Goal: Communication & Community: Answer question/provide support

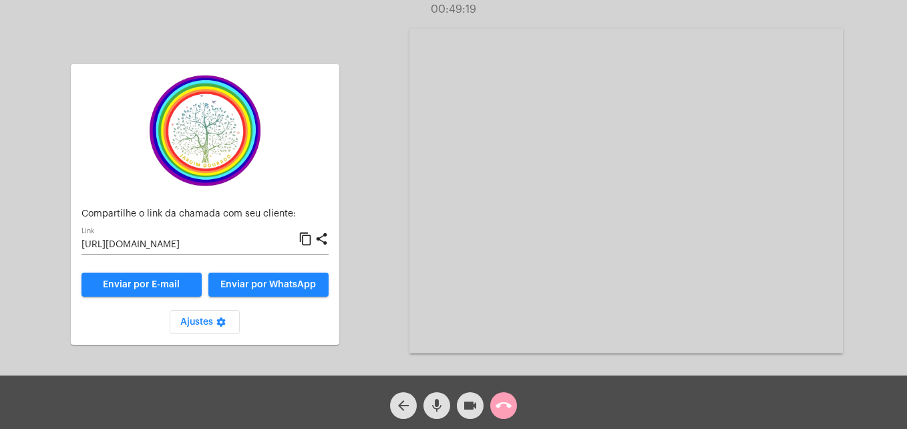
click at [505, 401] on mat-icon "call_end" at bounding box center [503, 405] width 16 height 16
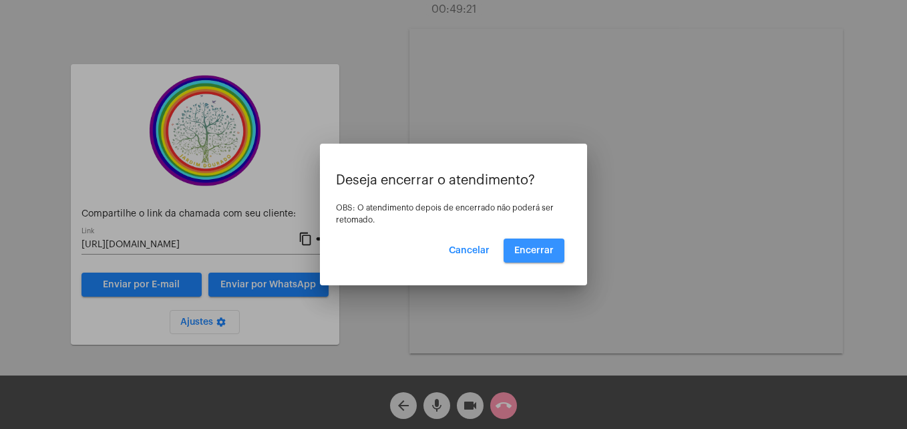
click at [529, 252] on span "Encerrar" at bounding box center [533, 250] width 39 height 9
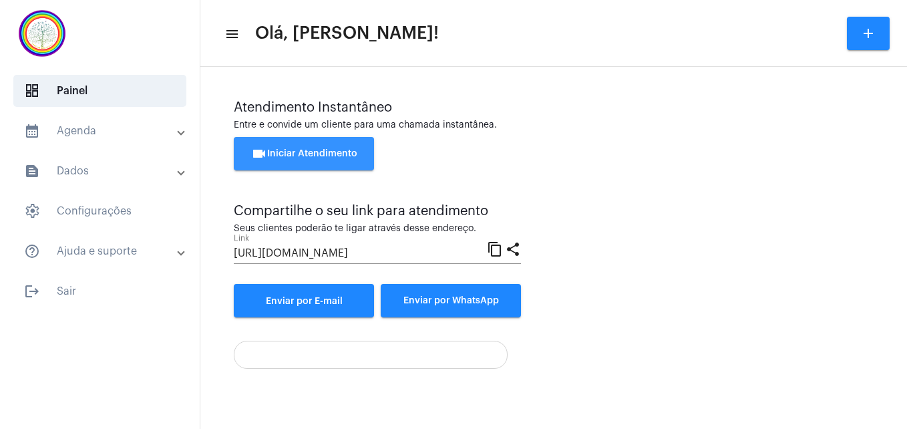
click at [340, 152] on span "videocam Iniciar Atendimento" at bounding box center [304, 153] width 106 height 9
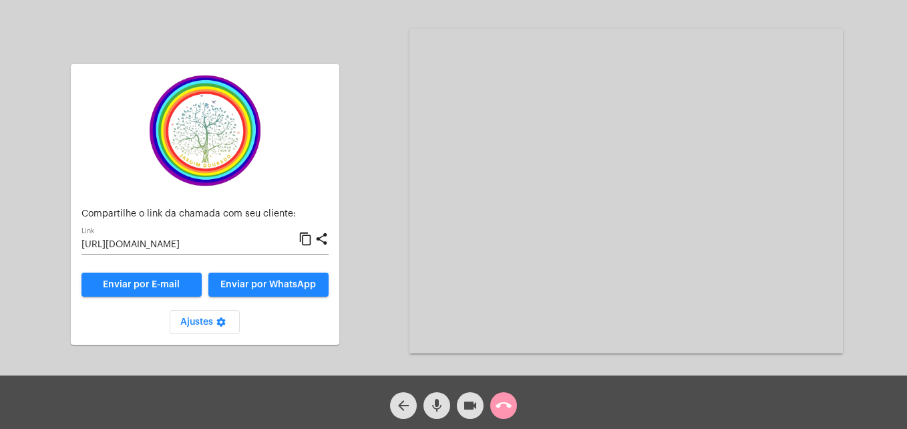
click at [307, 238] on mat-icon "content_copy" at bounding box center [305, 239] width 14 height 16
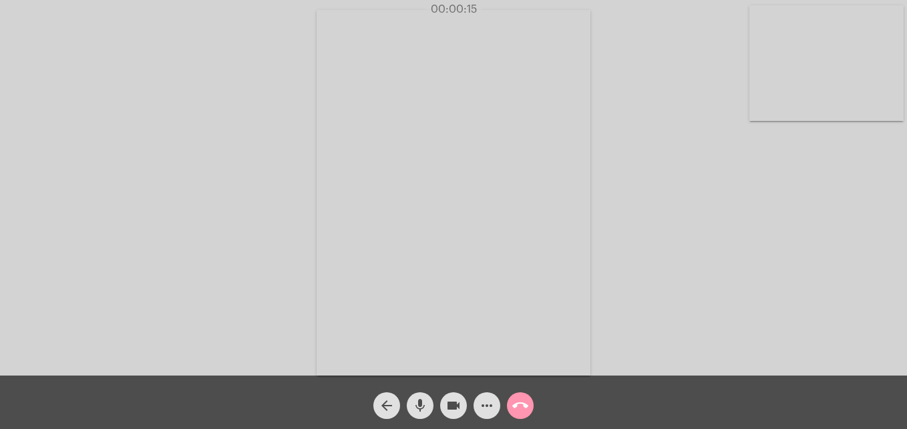
click at [766, 100] on video at bounding box center [826, 63] width 154 height 116
click at [383, 352] on video at bounding box center [574, 191] width 487 height 365
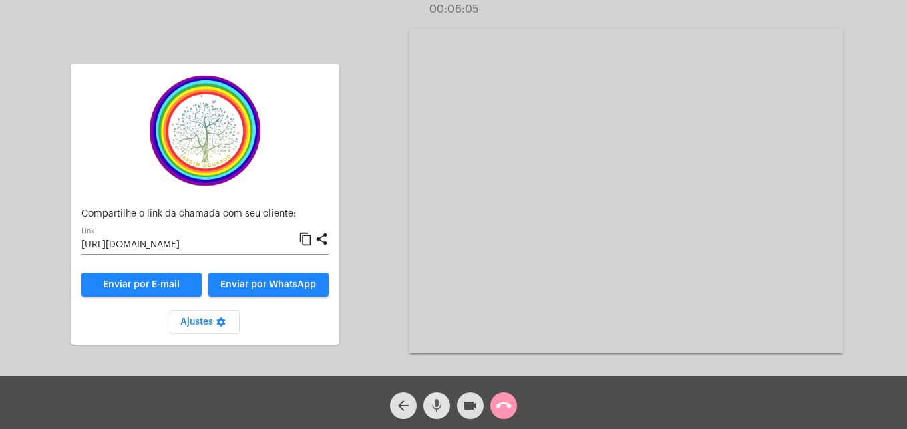
click at [435, 408] on mat-icon "mic" at bounding box center [437, 405] width 16 height 16
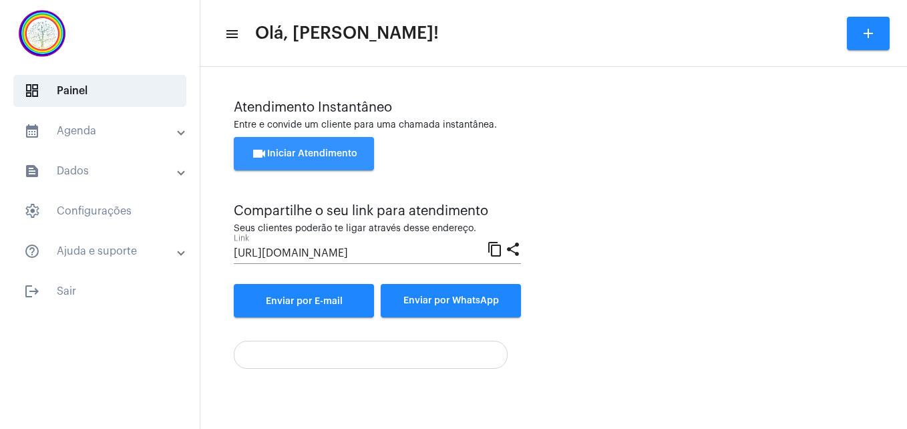
click at [328, 150] on span "videocam Iniciar Atendimento" at bounding box center [304, 153] width 106 height 9
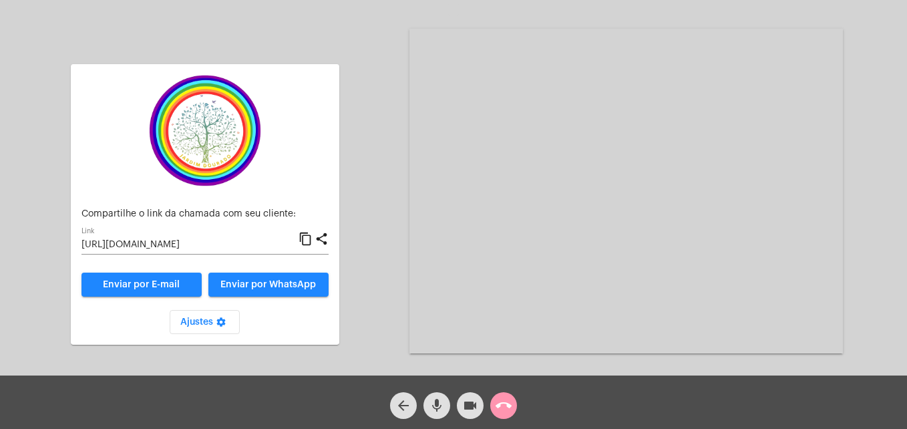
click at [308, 240] on mat-icon "content_copy" at bounding box center [305, 239] width 14 height 16
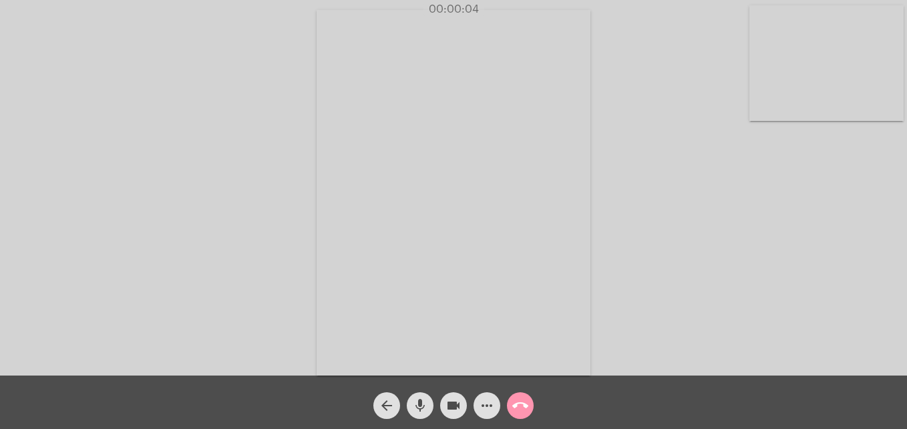
click at [777, 104] on video at bounding box center [826, 63] width 154 height 116
click at [371, 357] on video at bounding box center [574, 191] width 487 height 365
click at [601, 363] on div "Acessando Câmera e Microfone..." at bounding box center [623, 191] width 433 height 372
click at [525, 399] on mat-icon "call_end" at bounding box center [520, 405] width 16 height 16
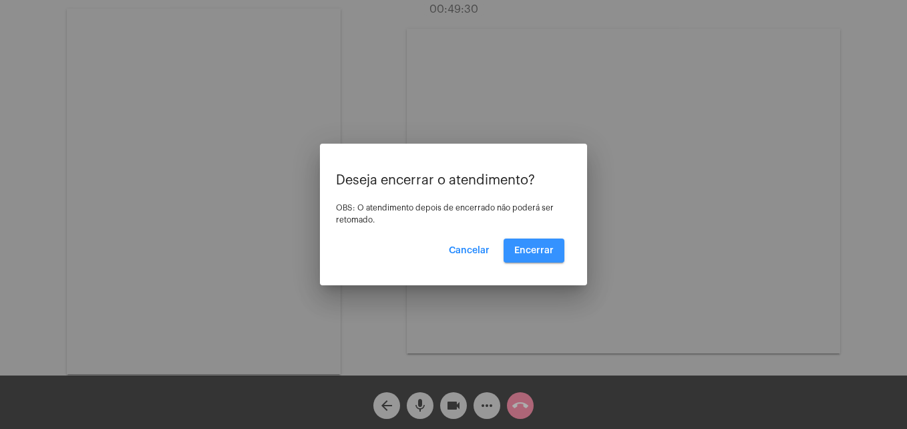
click at [543, 248] on span "Encerrar" at bounding box center [533, 250] width 39 height 9
